Goal: Task Accomplishment & Management: Manage account settings

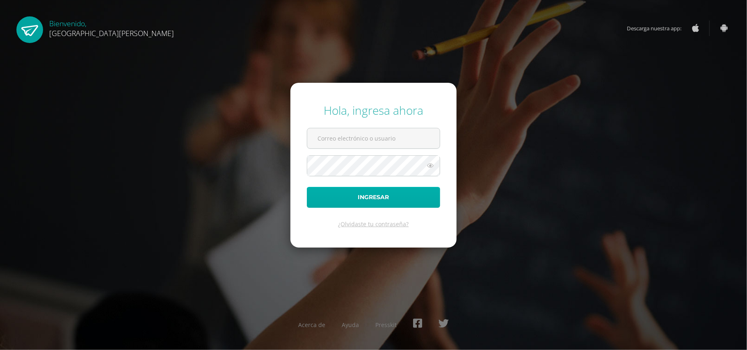
type input "valeriaalmeda@colegiomontemaria.edu.gt"
click at [353, 196] on button "Ingresar" at bounding box center [373, 197] width 133 height 21
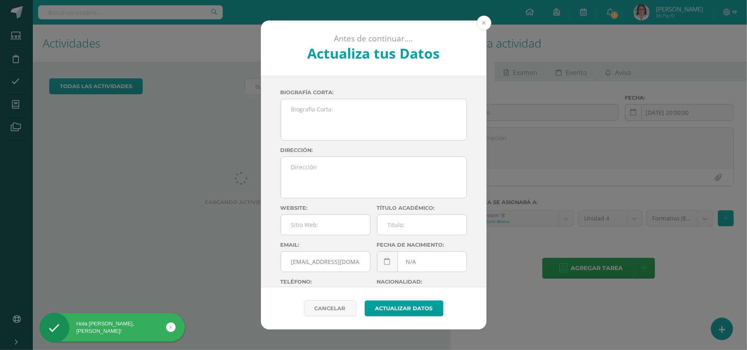
click at [486, 18] on button at bounding box center [484, 23] width 15 height 15
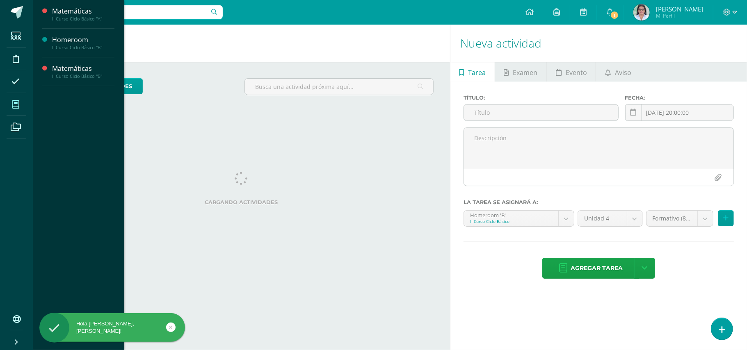
click at [15, 105] on icon at bounding box center [15, 104] width 7 height 8
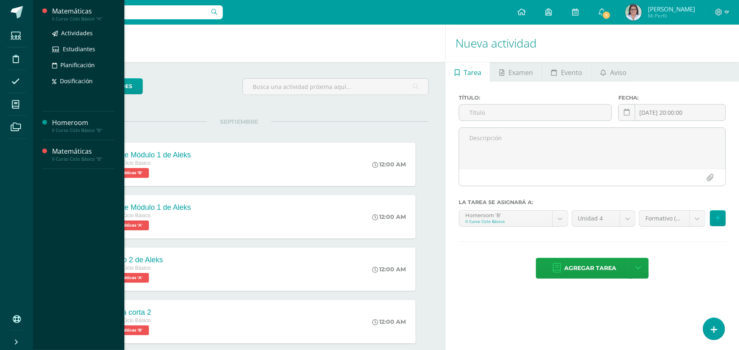
click at [87, 16] on div "II Curso Ciclo Básico "A"" at bounding box center [83, 19] width 62 height 6
click at [84, 28] on link "Actividades" at bounding box center [83, 32] width 62 height 9
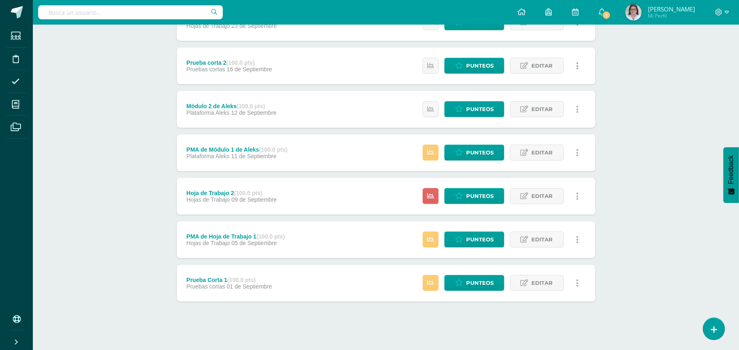
scroll to position [265, 0]
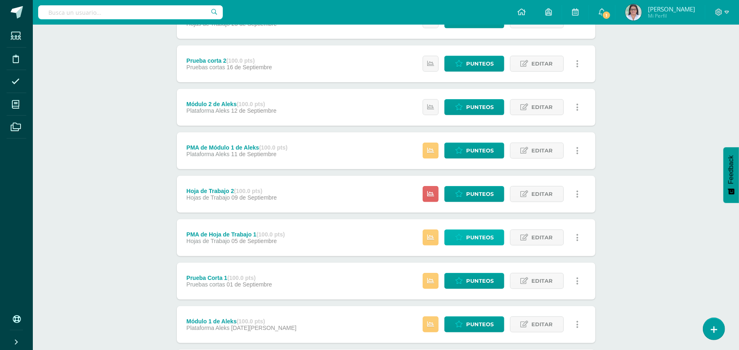
click at [476, 237] on span "Punteos" at bounding box center [479, 237] width 27 height 15
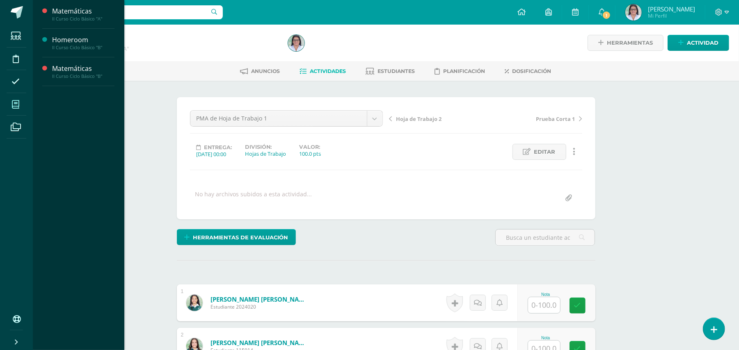
scroll to position [1, 0]
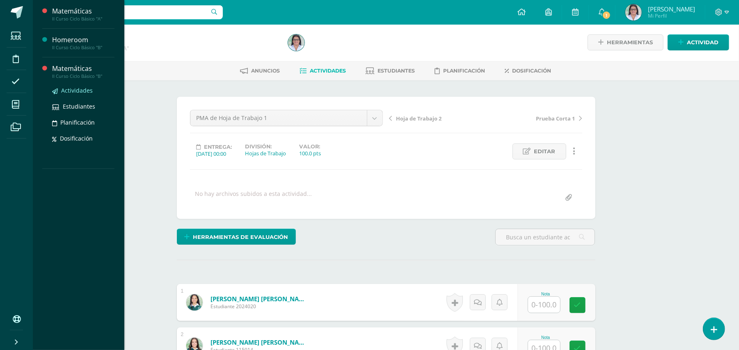
click at [78, 91] on span "Actividades" at bounding box center [77, 91] width 32 height 8
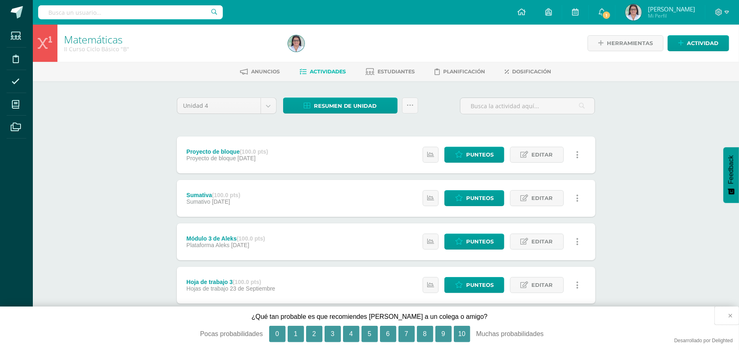
click at [734, 317] on button "×" at bounding box center [726, 316] width 24 height 18
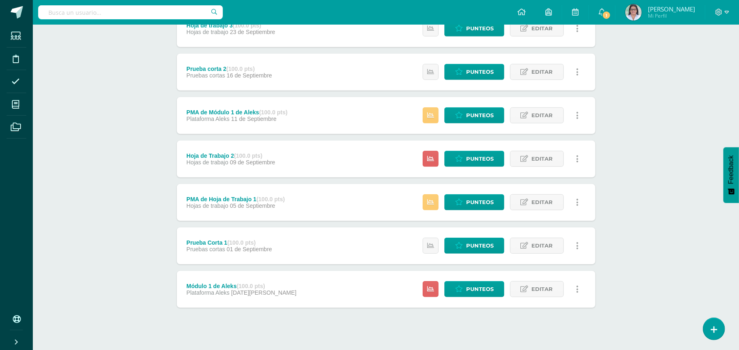
scroll to position [265, 0]
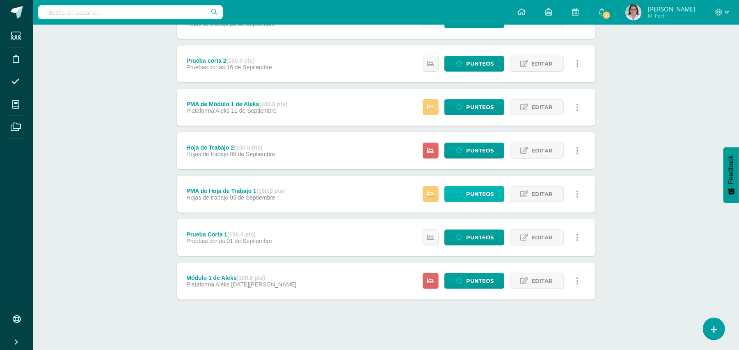
click at [485, 191] on span "Punteos" at bounding box center [479, 194] width 27 height 15
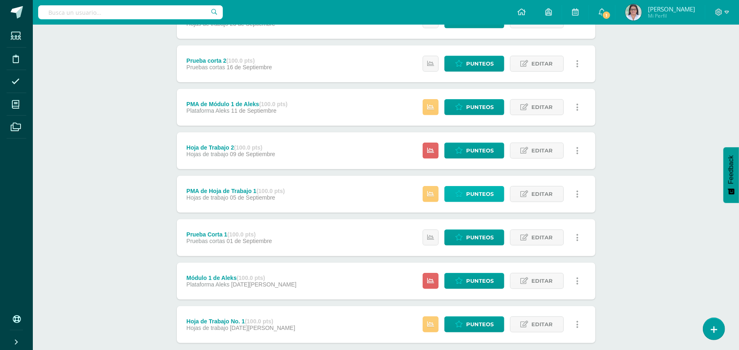
scroll to position [312, 0]
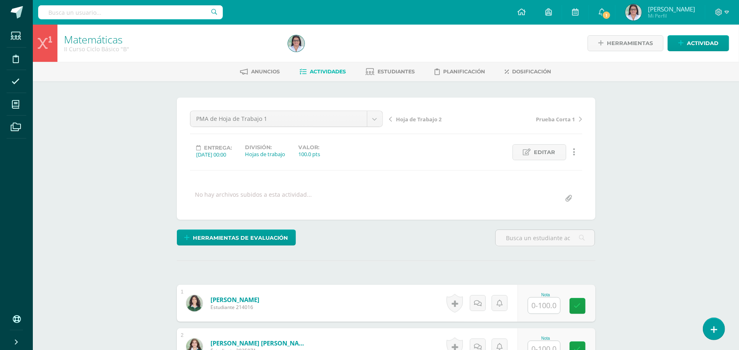
scroll to position [0, 0]
click at [537, 311] on input "text" at bounding box center [544, 305] width 32 height 16
type input "90"
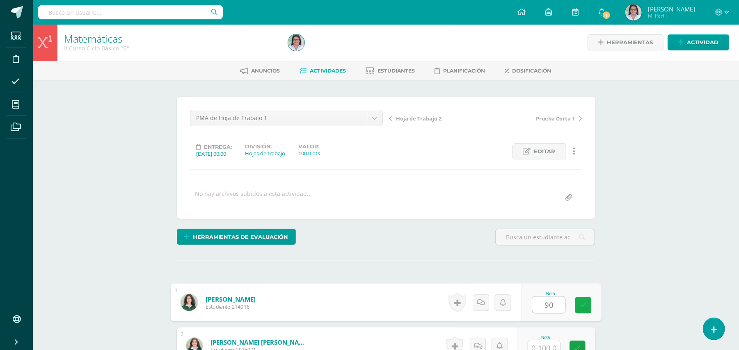
scroll to position [2, 0]
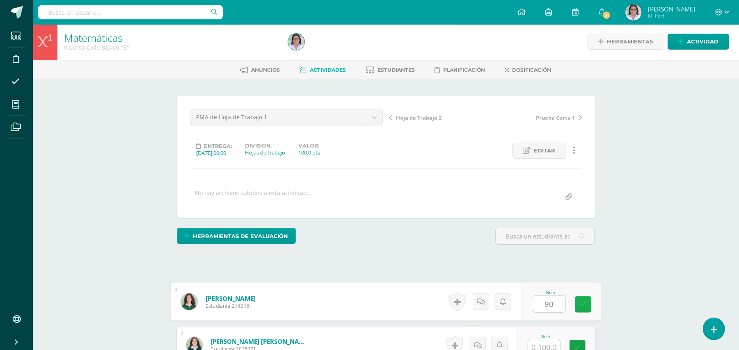
click at [584, 304] on icon at bounding box center [582, 304] width 7 height 7
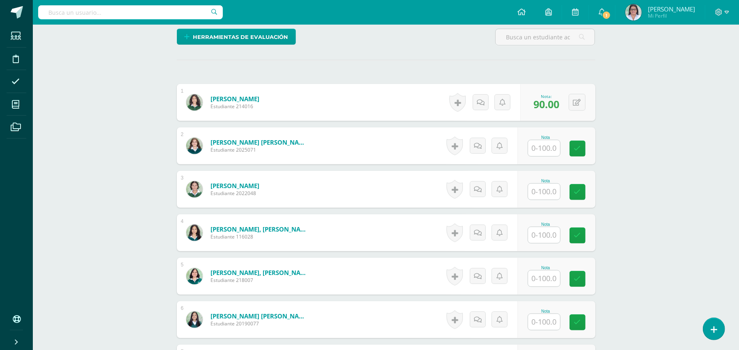
scroll to position [0, 0]
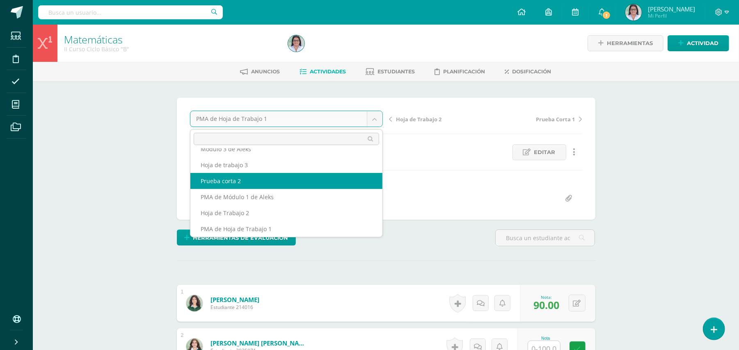
scroll to position [35, 0]
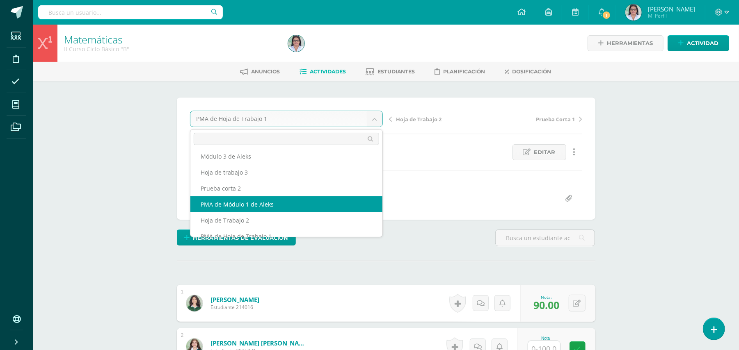
select select "/dashboard/teacher/grade-activity/265028/"
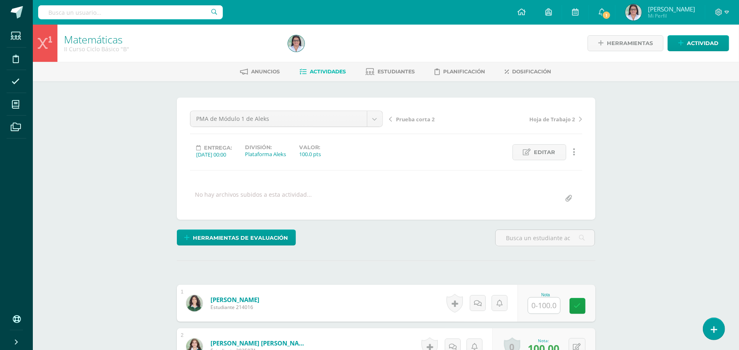
click at [545, 309] on input "text" at bounding box center [544, 306] width 32 height 16
type input "90"
click at [578, 307] on link at bounding box center [583, 306] width 16 height 16
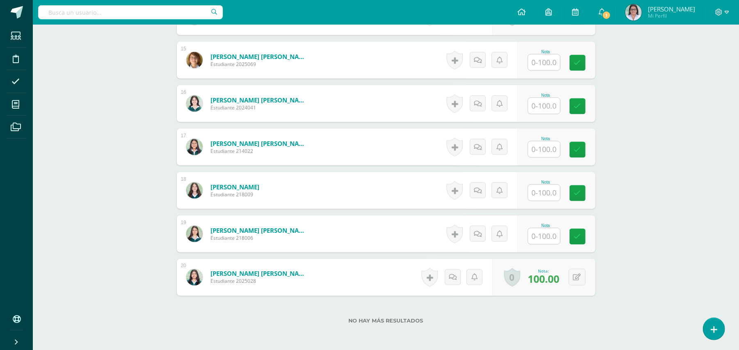
scroll to position [891, 0]
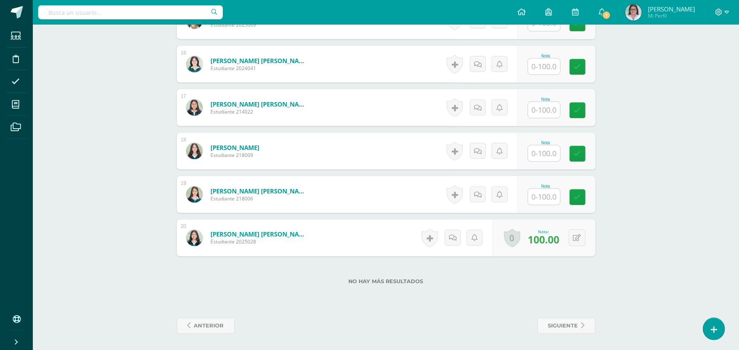
click at [540, 151] on input "text" at bounding box center [544, 154] width 32 height 16
type input "19"
click at [581, 155] on icon at bounding box center [582, 153] width 7 height 7
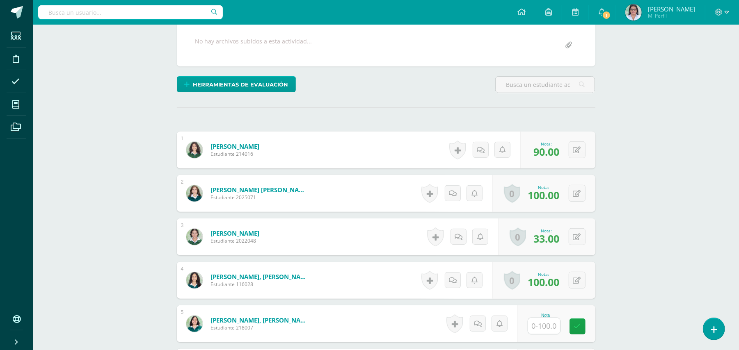
scroll to position [0, 0]
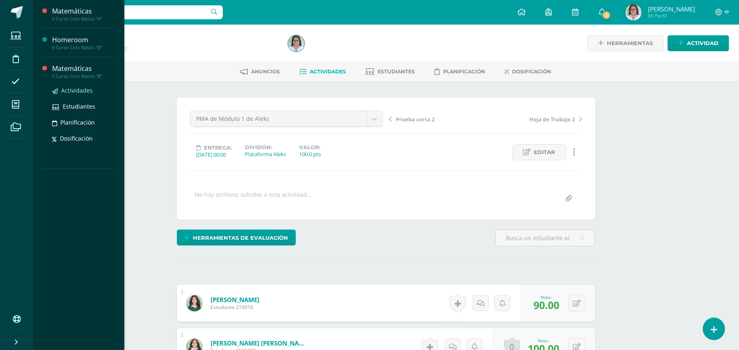
click at [77, 88] on span "Actividades" at bounding box center [77, 91] width 32 height 8
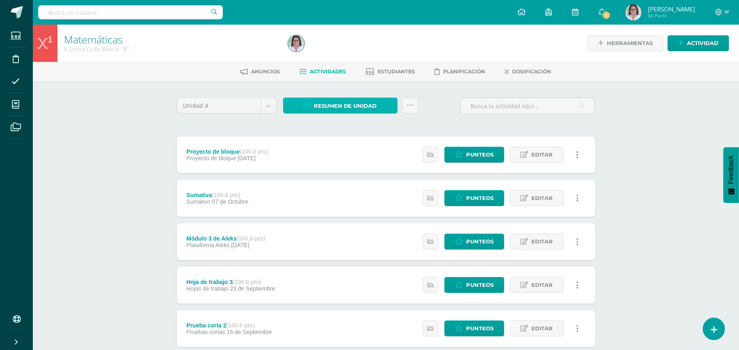
click at [324, 102] on span "Resumen de unidad" at bounding box center [345, 105] width 63 height 15
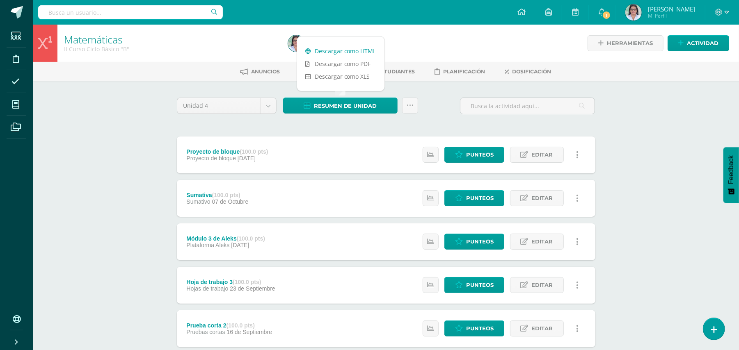
click at [344, 45] on link "Descargar como HTML" at bounding box center [340, 51] width 87 height 13
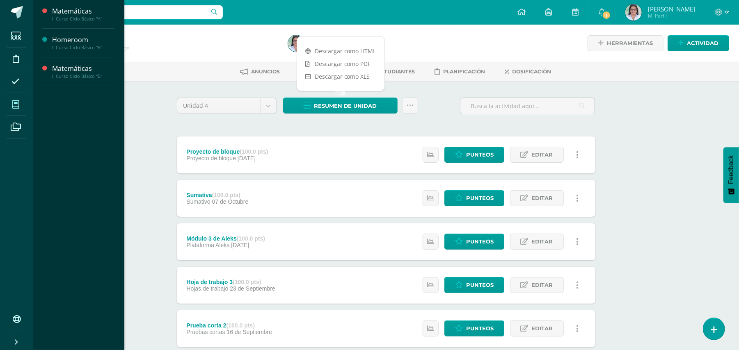
click at [17, 100] on span at bounding box center [16, 104] width 18 height 18
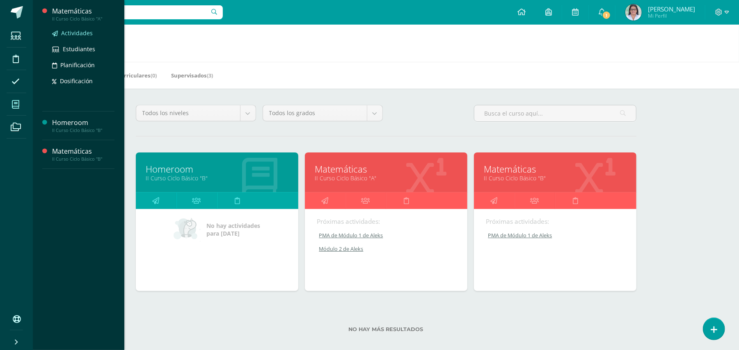
click at [80, 28] on link "Actividades" at bounding box center [83, 32] width 62 height 9
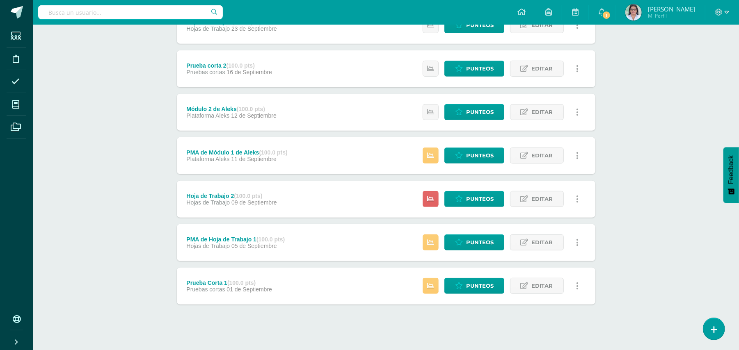
scroll to position [265, 0]
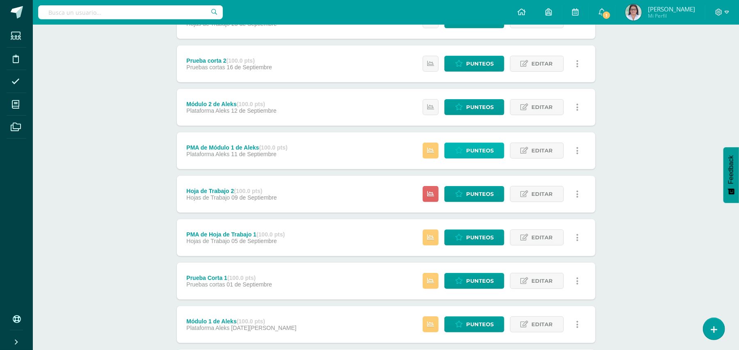
click at [473, 145] on span "Punteos" at bounding box center [479, 150] width 27 height 15
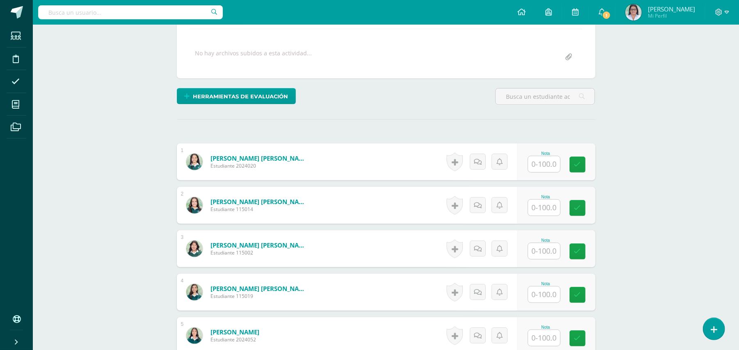
scroll to position [156, 0]
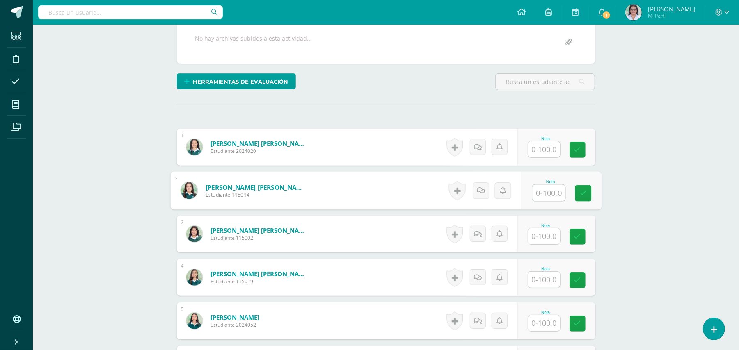
click at [534, 196] on input "text" at bounding box center [548, 193] width 33 height 16
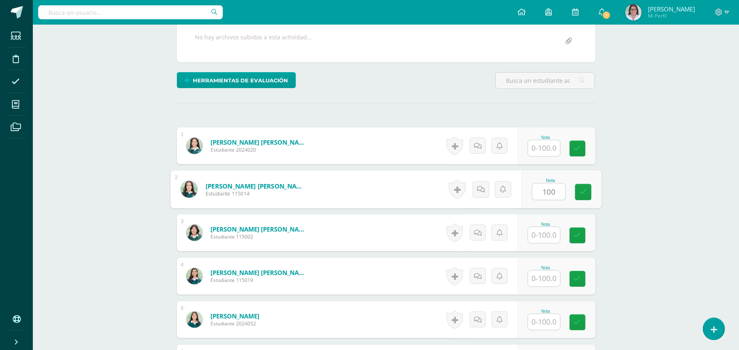
type input "100"
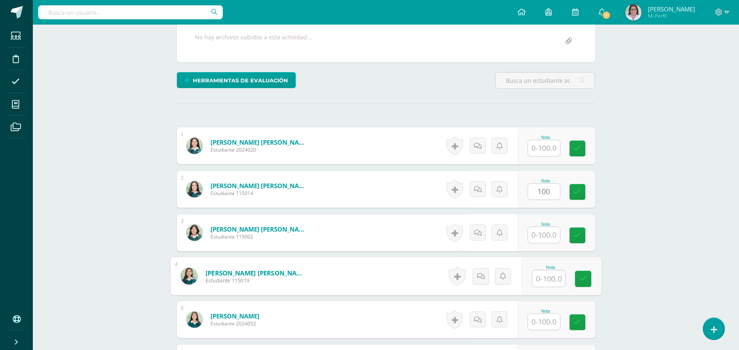
click at [547, 279] on input "text" at bounding box center [548, 279] width 33 height 16
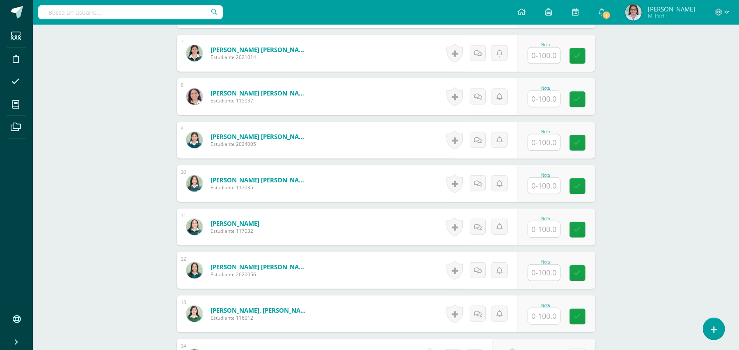
scroll to position [531, 0]
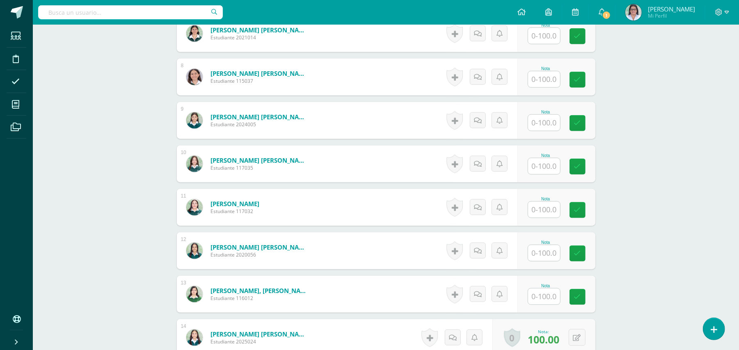
type input "19"
click at [550, 291] on input "text" at bounding box center [548, 297] width 33 height 16
type input "19"
click at [585, 296] on icon at bounding box center [582, 297] width 7 height 7
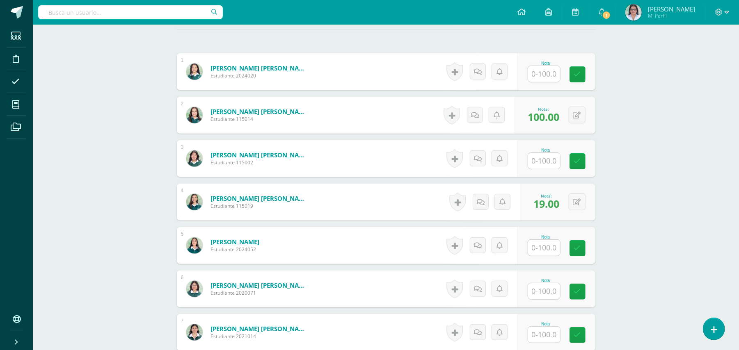
scroll to position [0, 0]
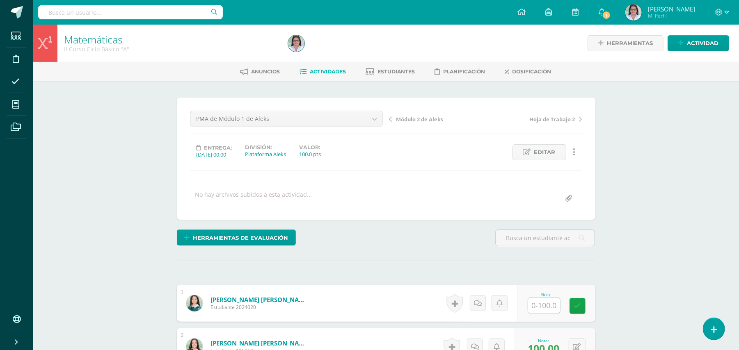
click at [324, 74] on span "Actividades" at bounding box center [328, 71] width 36 height 6
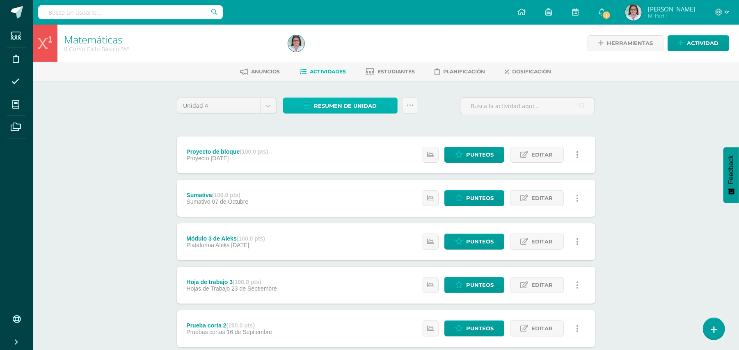
click at [366, 100] on span "Resumen de unidad" at bounding box center [345, 105] width 63 height 15
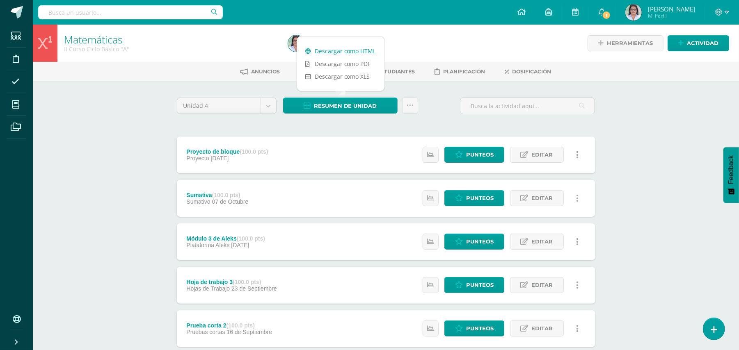
click at [353, 51] on link "Descargar como HTML" at bounding box center [340, 51] width 87 height 13
click at [721, 10] on icon at bounding box center [718, 12] width 7 height 7
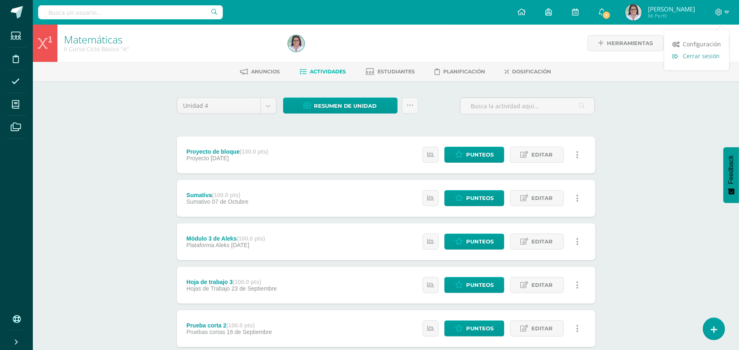
click at [702, 55] on span "Cerrar sesión" at bounding box center [700, 56] width 37 height 8
